Goal: Browse casually

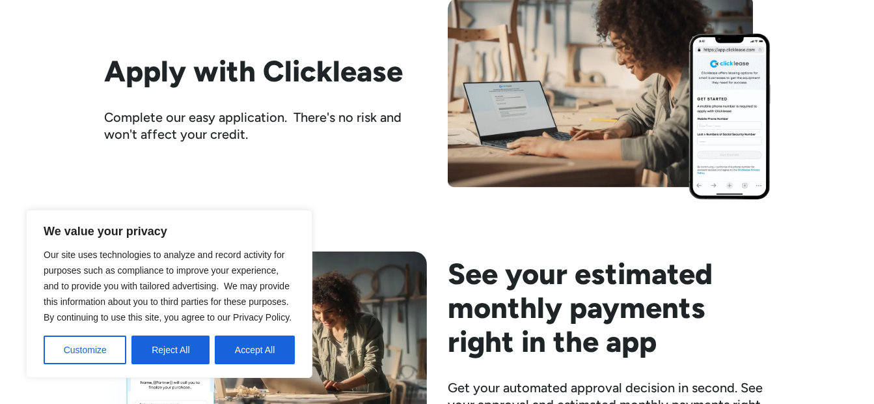
scroll to position [1591, 0]
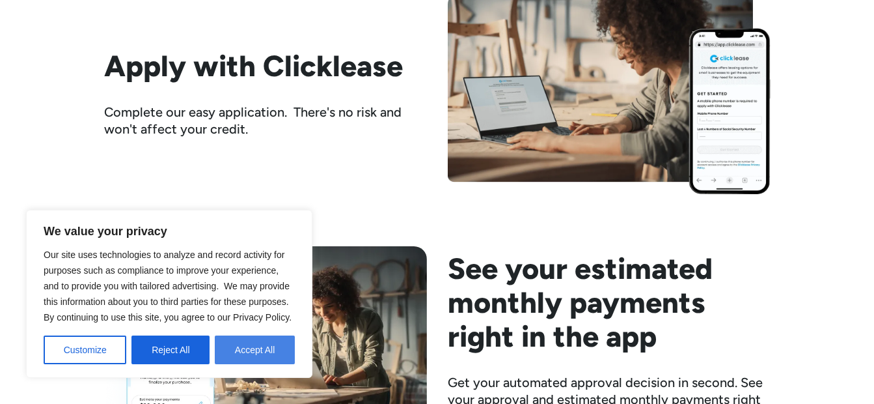
click at [249, 348] on button "Accept All" at bounding box center [255, 349] width 80 height 29
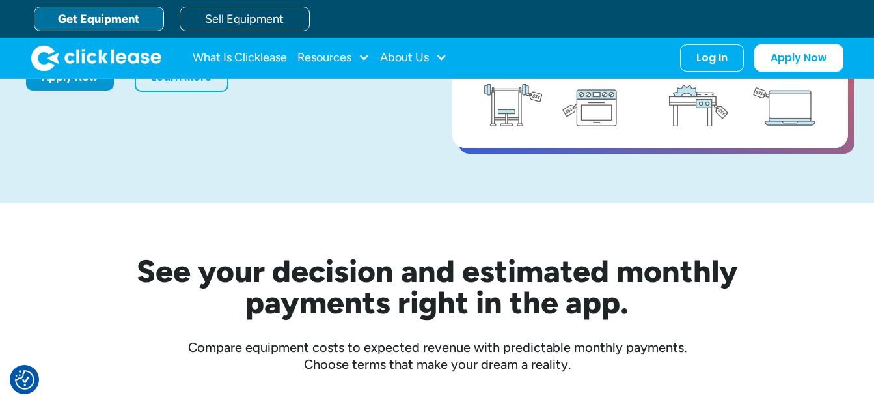
scroll to position [212, 0]
